Goal: Transaction & Acquisition: Obtain resource

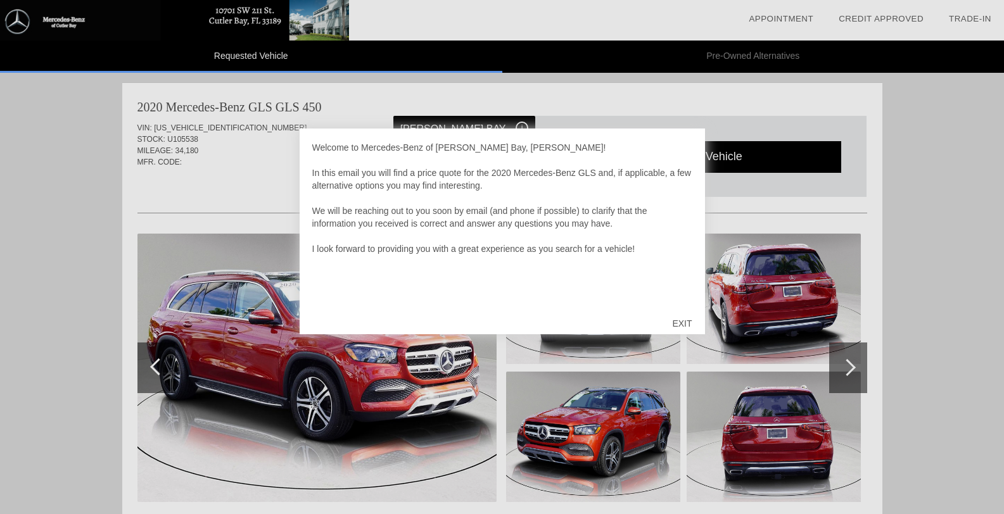
click at [687, 320] on div "EXIT" at bounding box center [681, 324] width 45 height 38
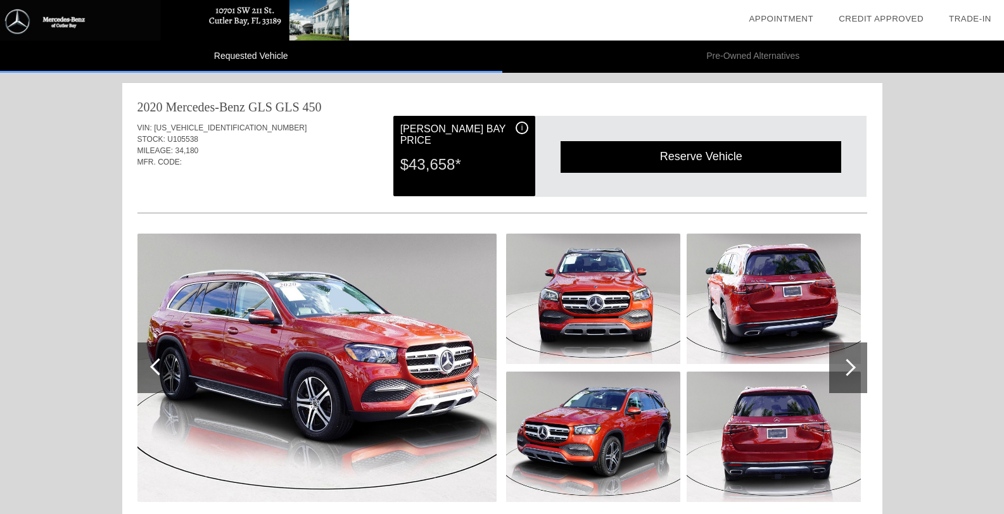
click at [854, 362] on div at bounding box center [848, 368] width 38 height 51
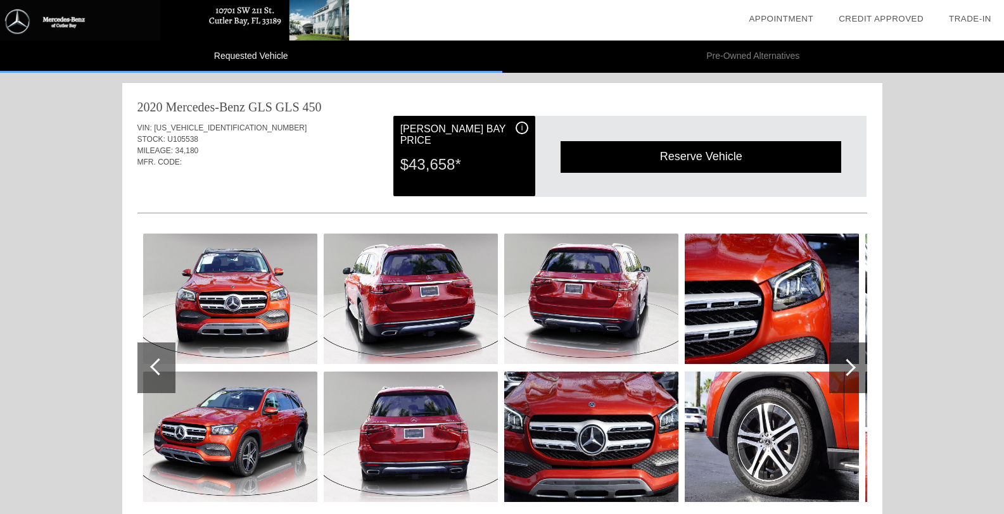
click at [854, 362] on div at bounding box center [848, 368] width 38 height 51
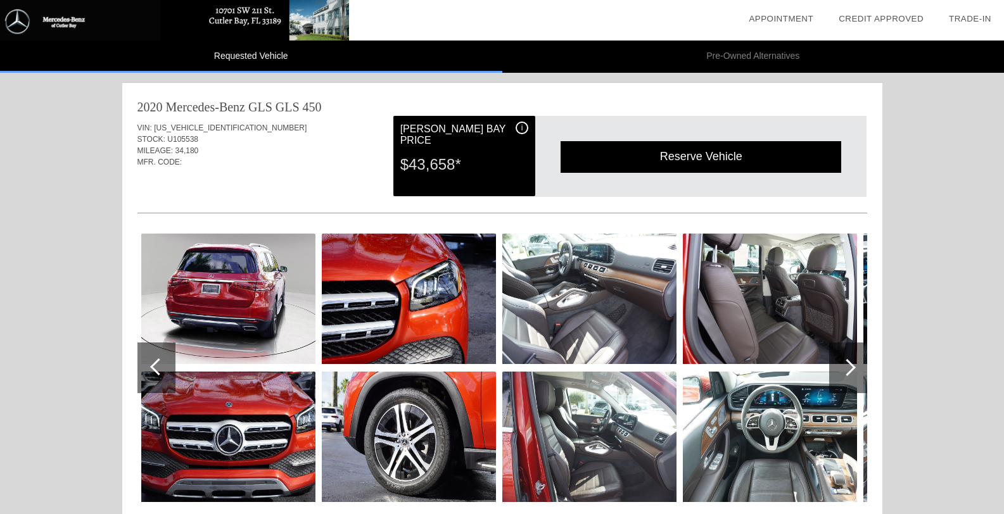
click at [854, 362] on div at bounding box center [848, 368] width 38 height 51
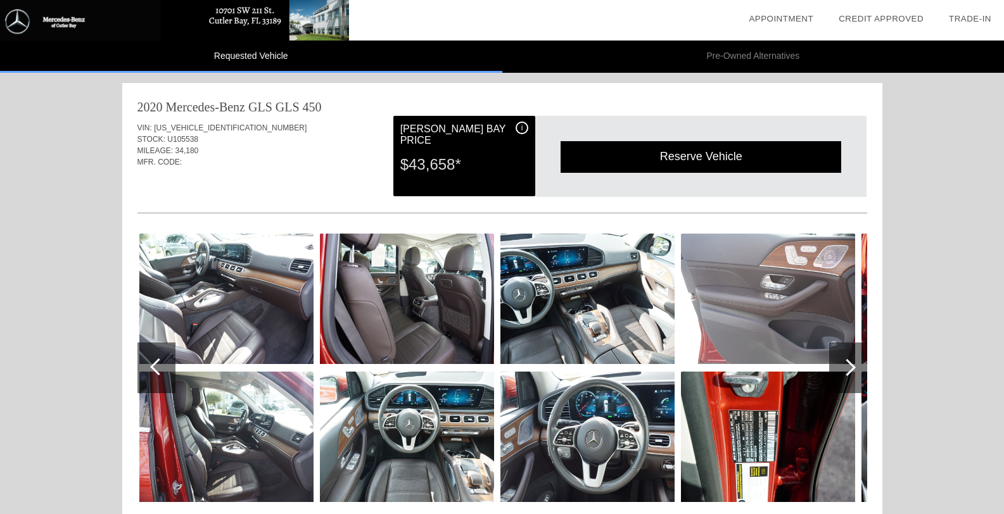
click at [854, 362] on div at bounding box center [848, 368] width 38 height 51
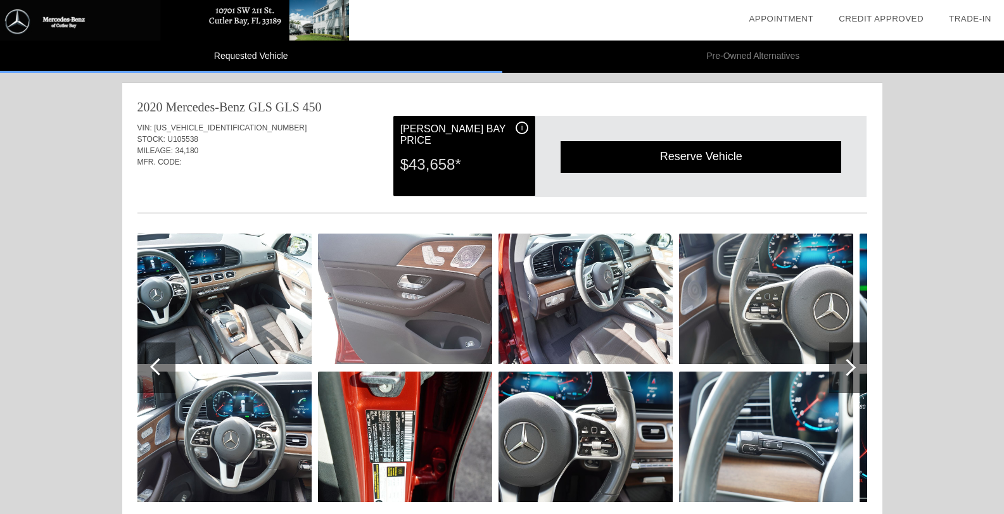
click at [854, 362] on div at bounding box center [848, 368] width 38 height 51
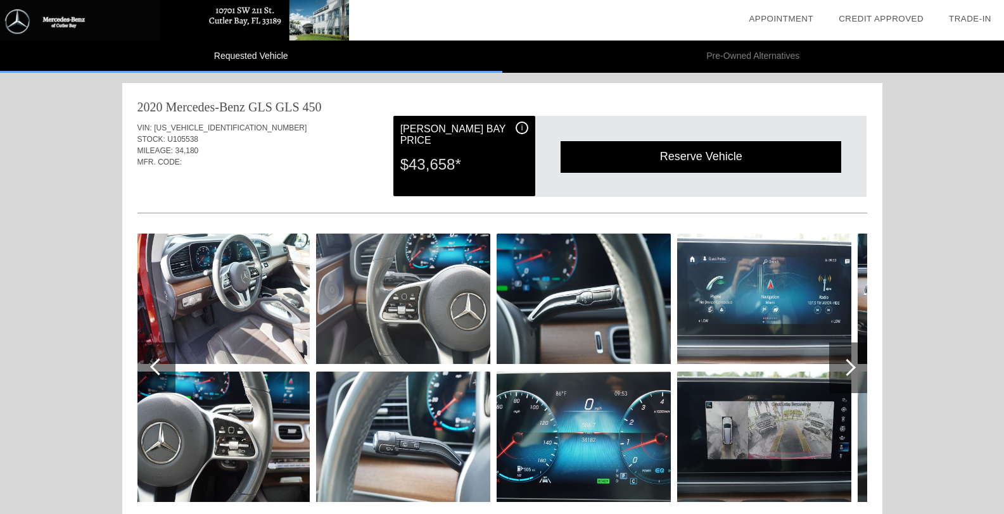
click at [854, 362] on div at bounding box center [848, 368] width 38 height 51
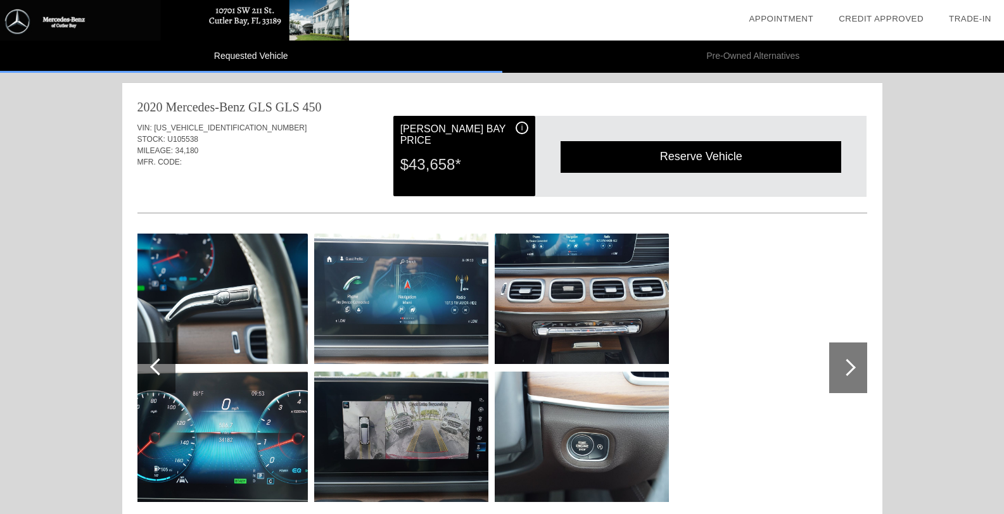
click at [854, 362] on div at bounding box center [848, 368] width 38 height 51
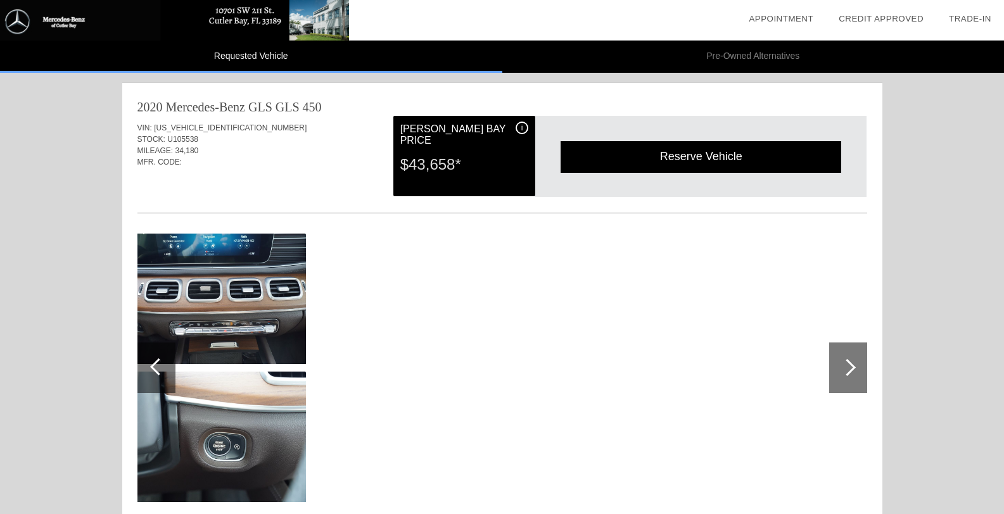
click at [859, 369] on div at bounding box center [848, 368] width 38 height 51
click at [252, 22] on img at bounding box center [174, 20] width 349 height 41
